Goal: Information Seeking & Learning: Find specific fact

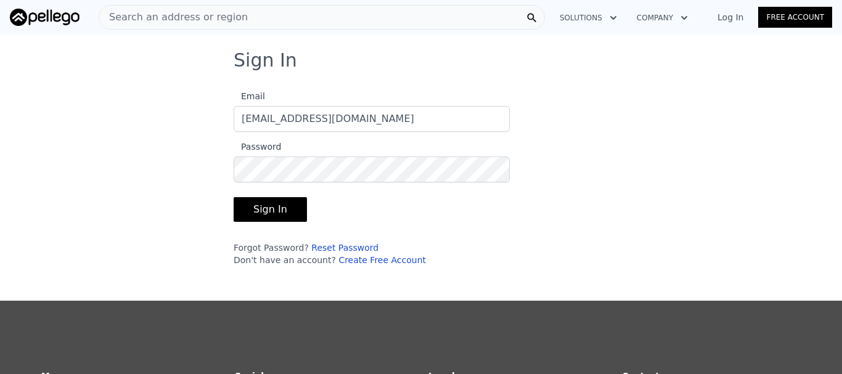
type input "[EMAIL_ADDRESS][DOMAIN_NAME]"
click at [234, 197] on button "Sign In" at bounding box center [270, 209] width 73 height 25
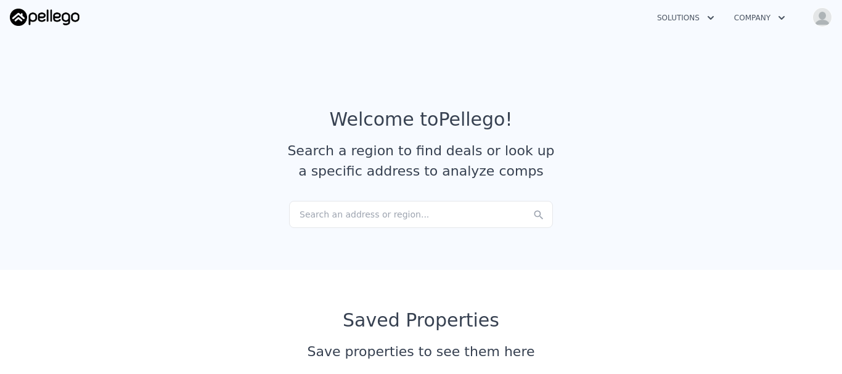
checkbox input "true"
click at [428, 210] on div "Search an address or region..." at bounding box center [421, 214] width 264 height 27
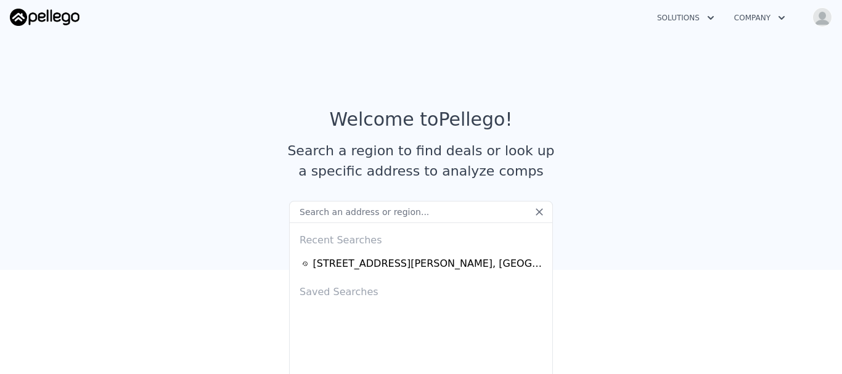
type input "[STREET_ADDRESS]"
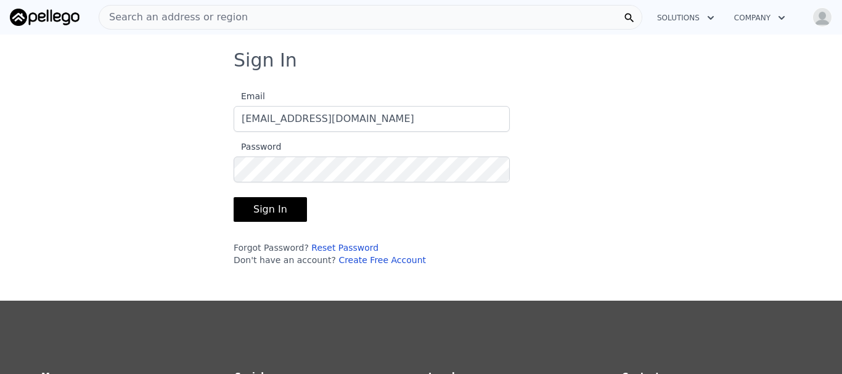
type input "[EMAIL_ADDRESS][DOMAIN_NAME]"
click at [234, 197] on button "Sign In" at bounding box center [270, 209] width 73 height 25
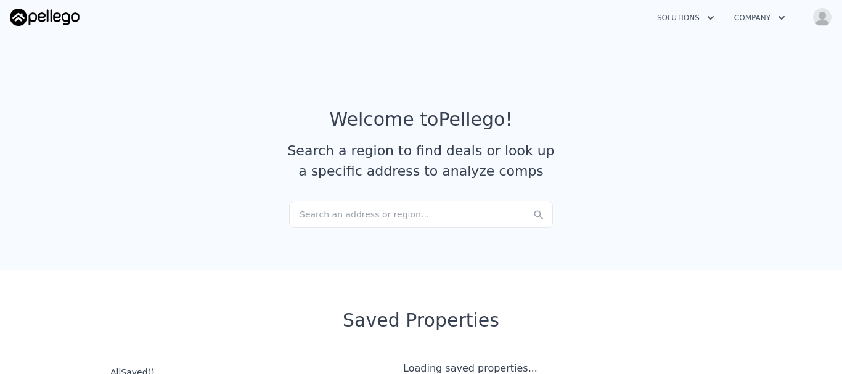
checkbox input "true"
click at [390, 219] on div "Search an address or region..." at bounding box center [421, 214] width 264 height 27
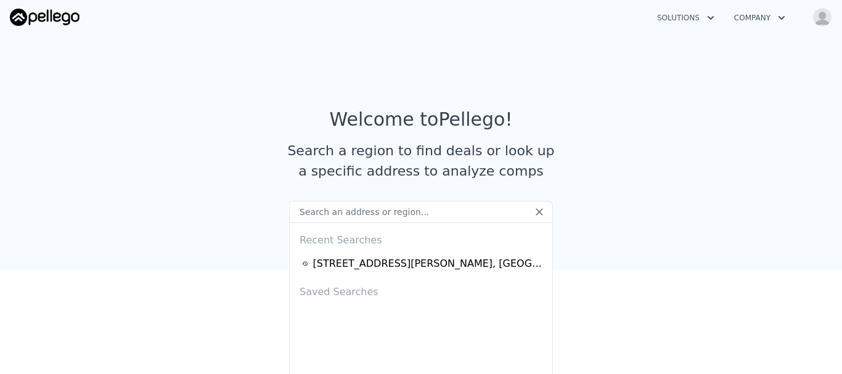
type input "[URL][DOMAIN_NAME]"
paste input "[STREET_ADDRESS]"
type input "[STREET_ADDRESS]"
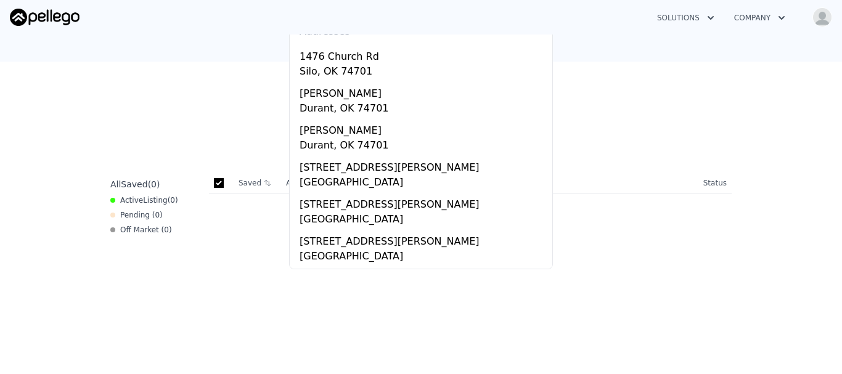
scroll to position [247, 0]
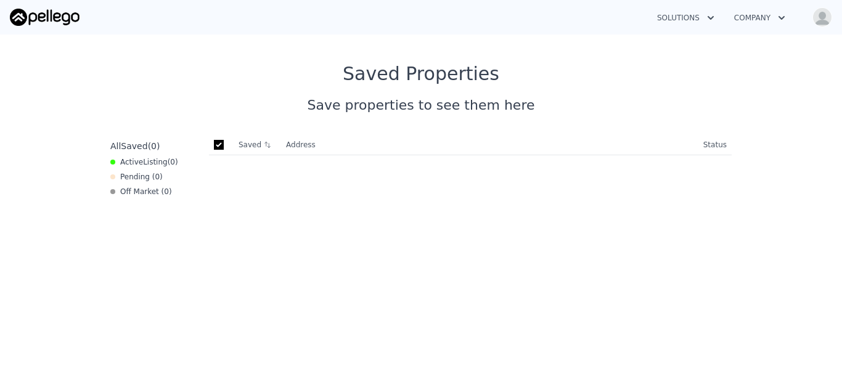
click at [625, 248] on div "Saved Address Address/Status Status" at bounding box center [470, 322] width 533 height 374
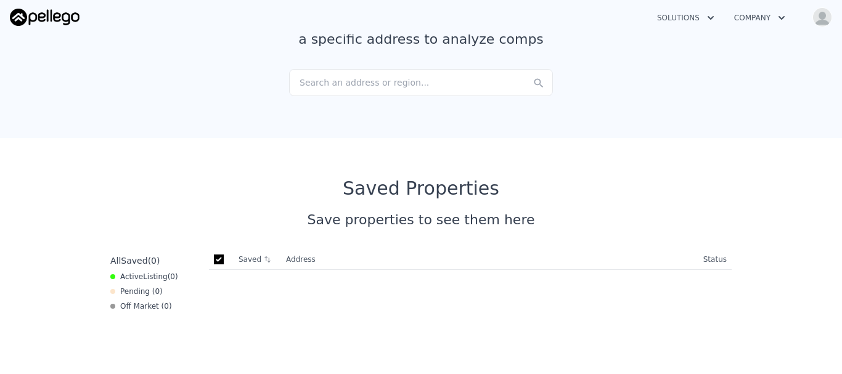
scroll to position [0, 0]
